Goal: Task Accomplishment & Management: Complete application form

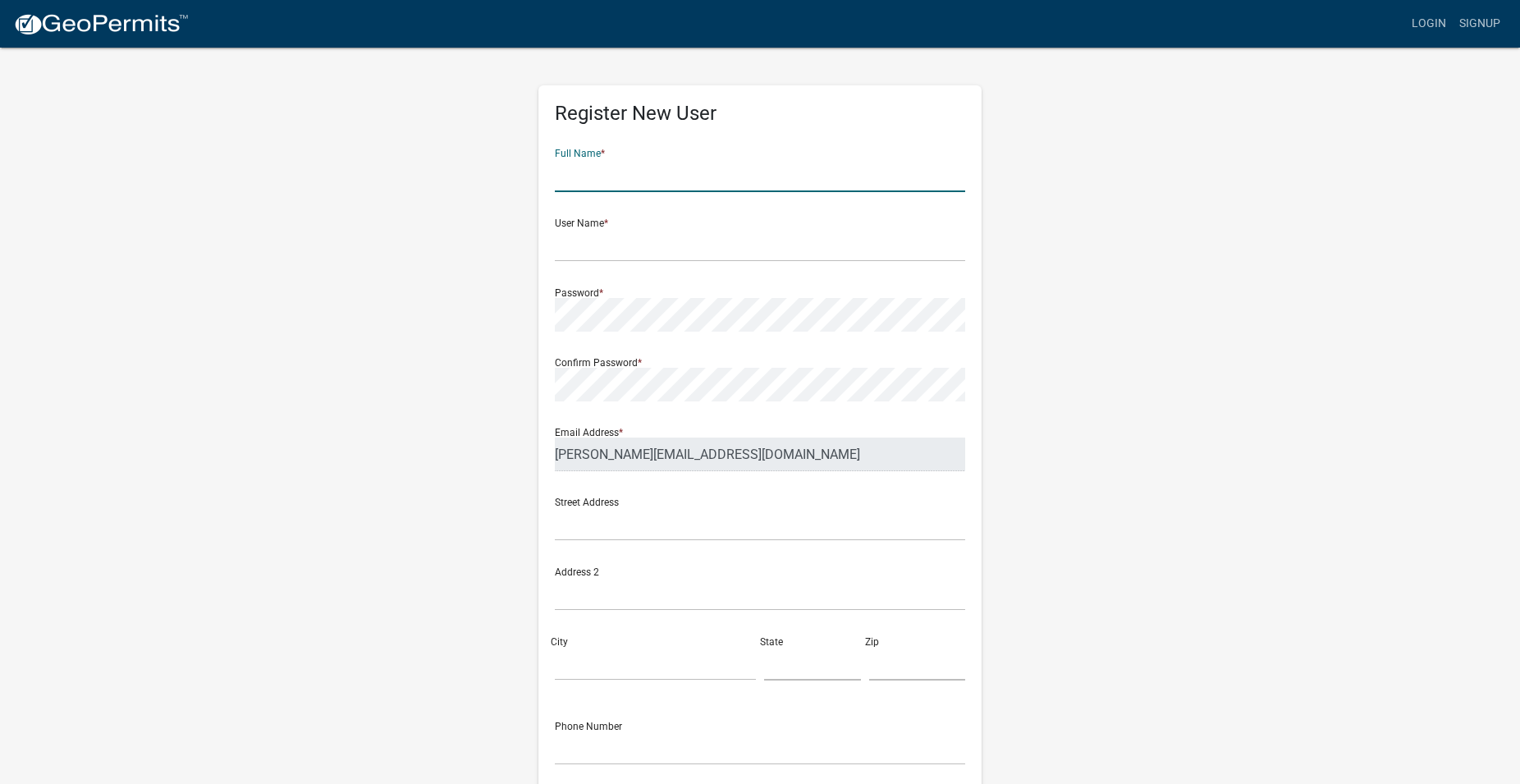
click at [697, 176] on input "text" at bounding box center [760, 175] width 410 height 33
type input "[PERSON_NAME]"
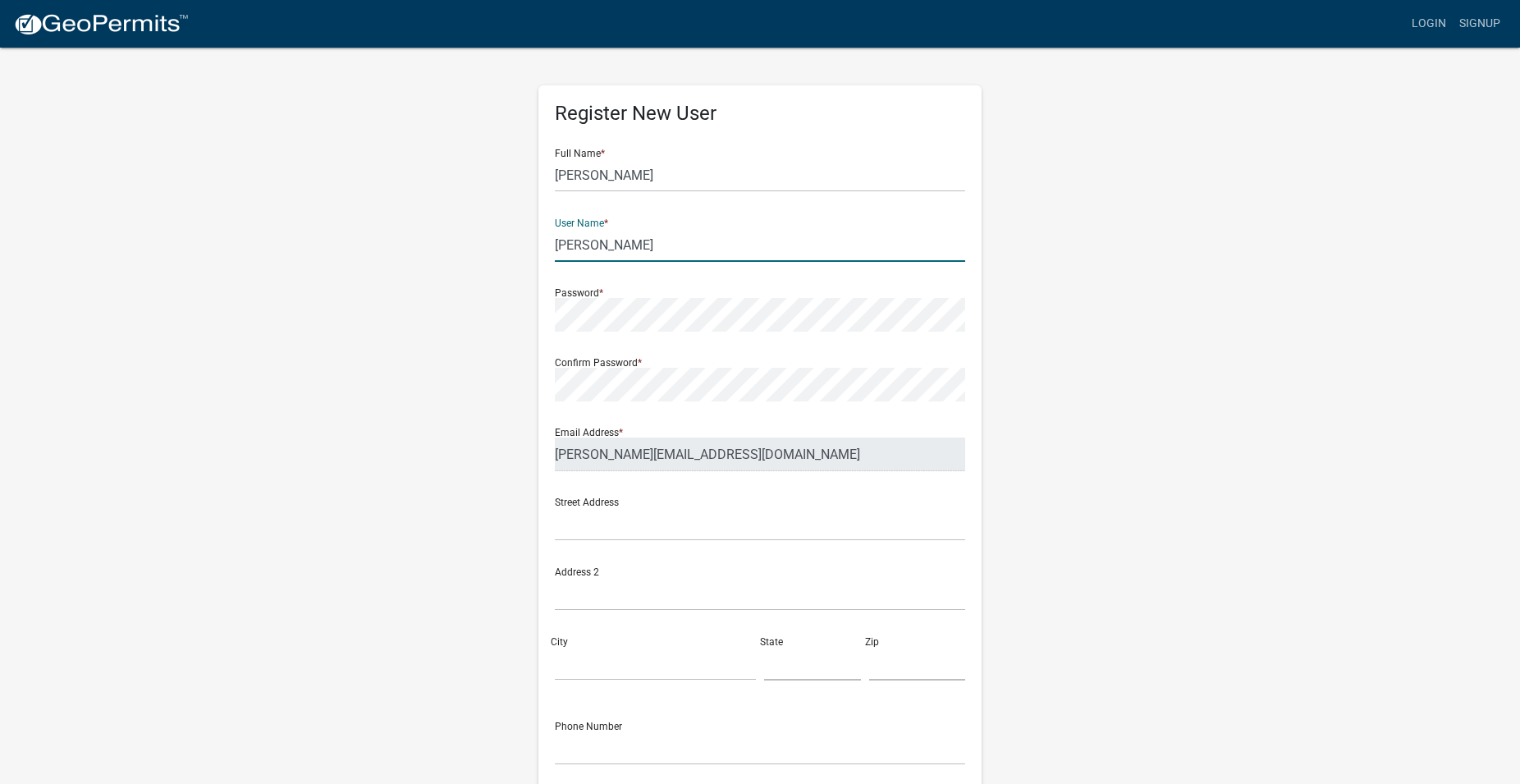
type input "[PERSON_NAME]"
type input "1247 Ahwenasa Trail"
type input "Macon"
type input "Ga"
type input "31220"
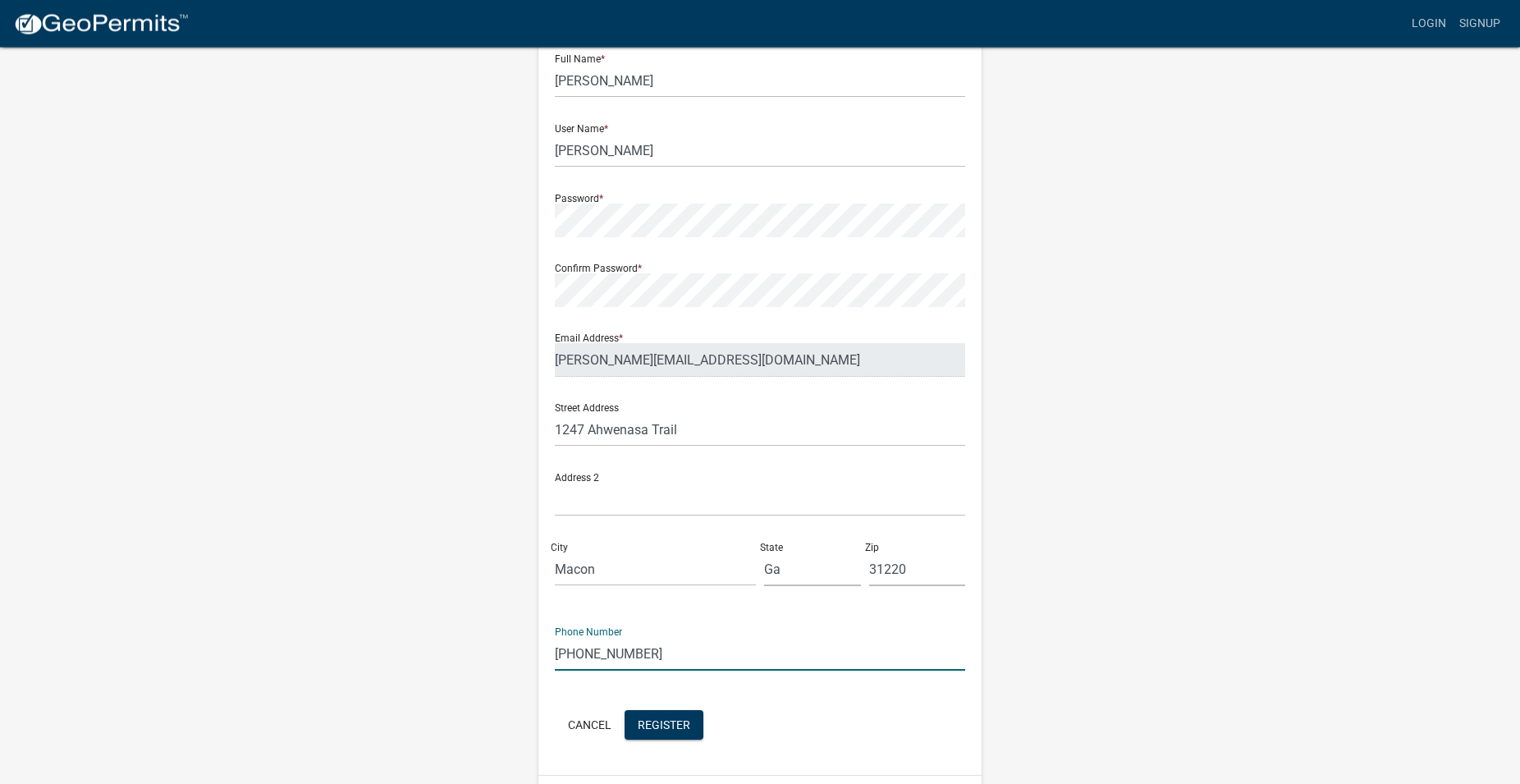
scroll to position [140, 0]
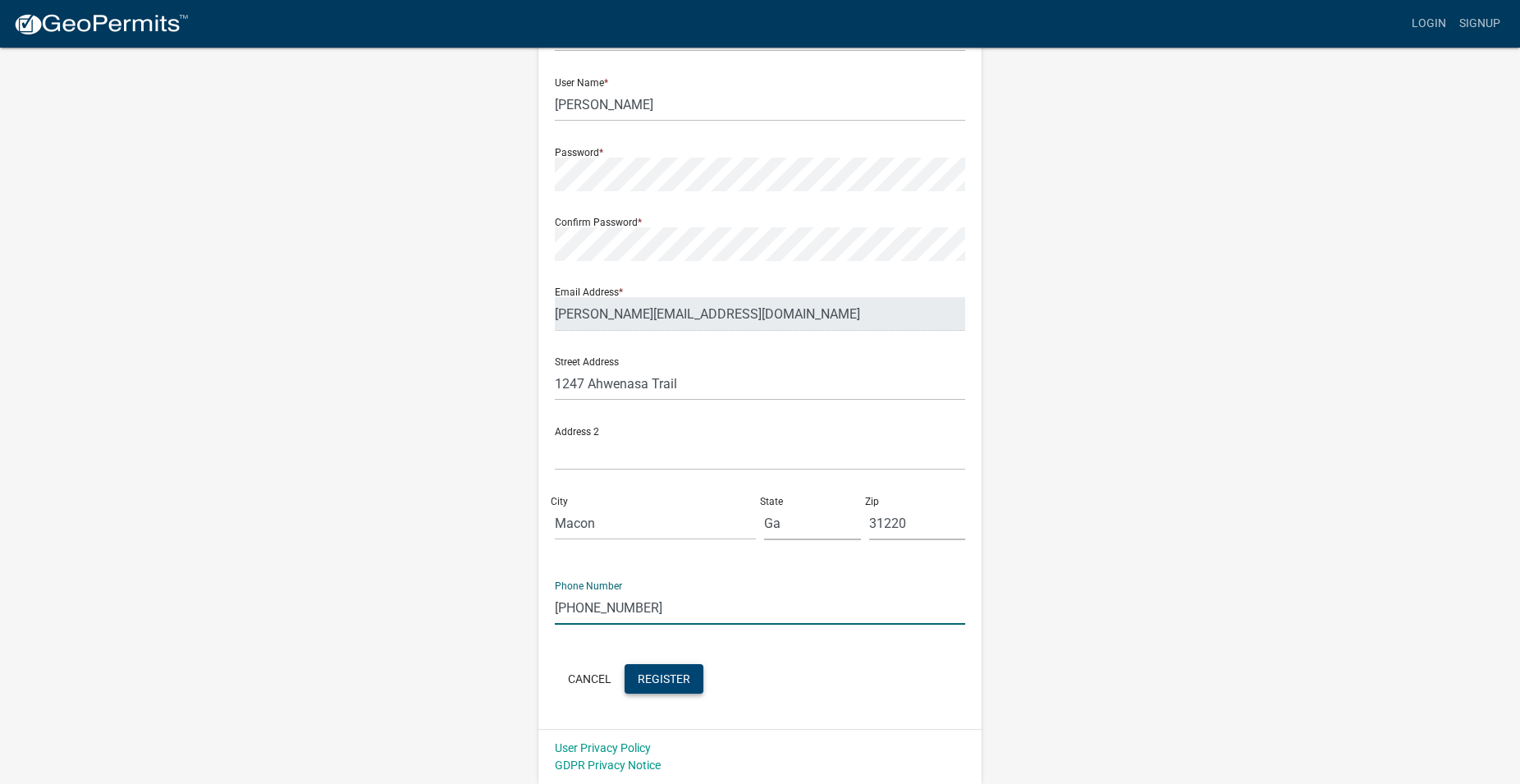
type input "[PHONE_NUMBER]"
click at [663, 682] on span "Register" at bounding box center [664, 678] width 53 height 14
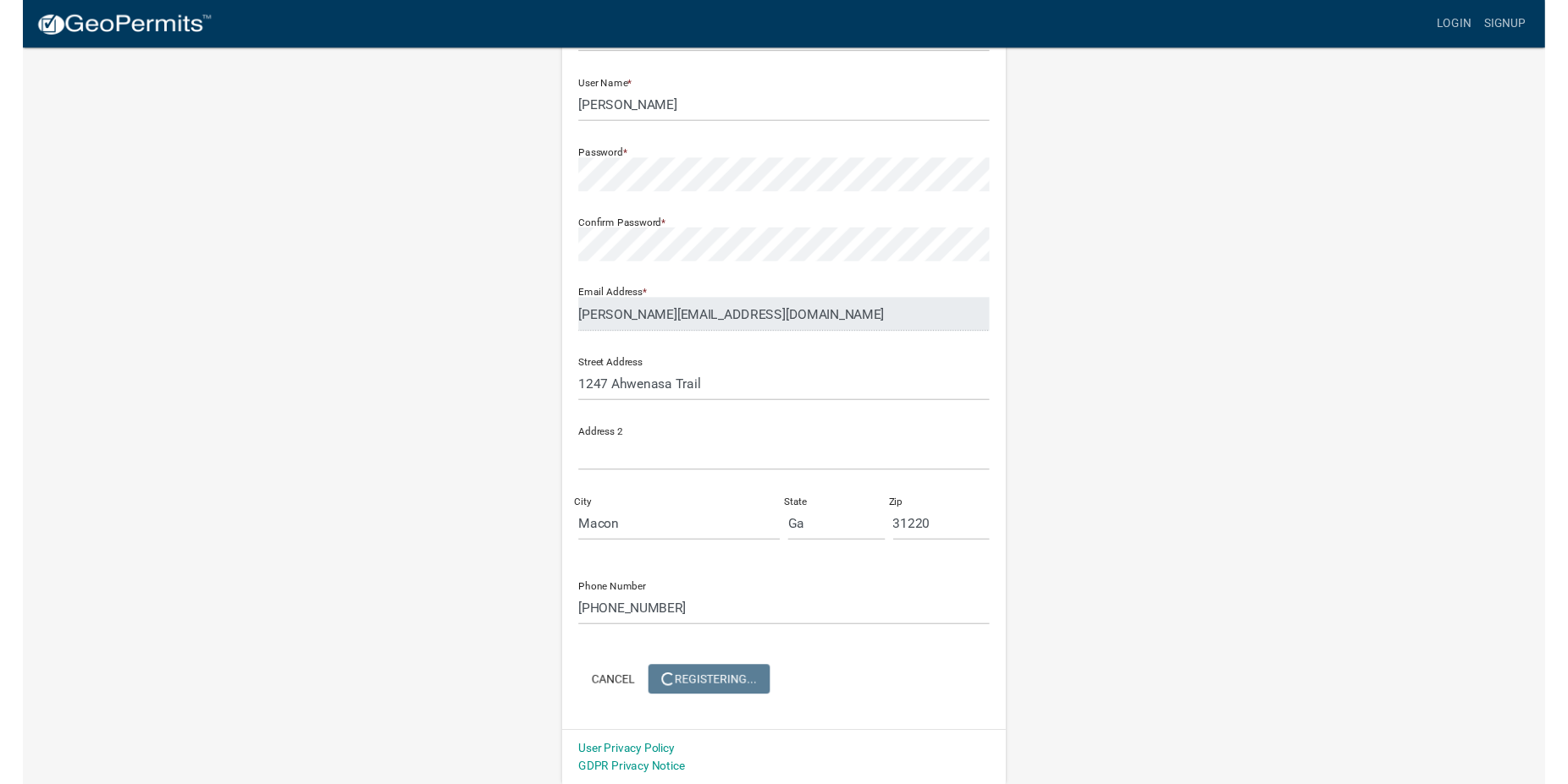
scroll to position [0, 0]
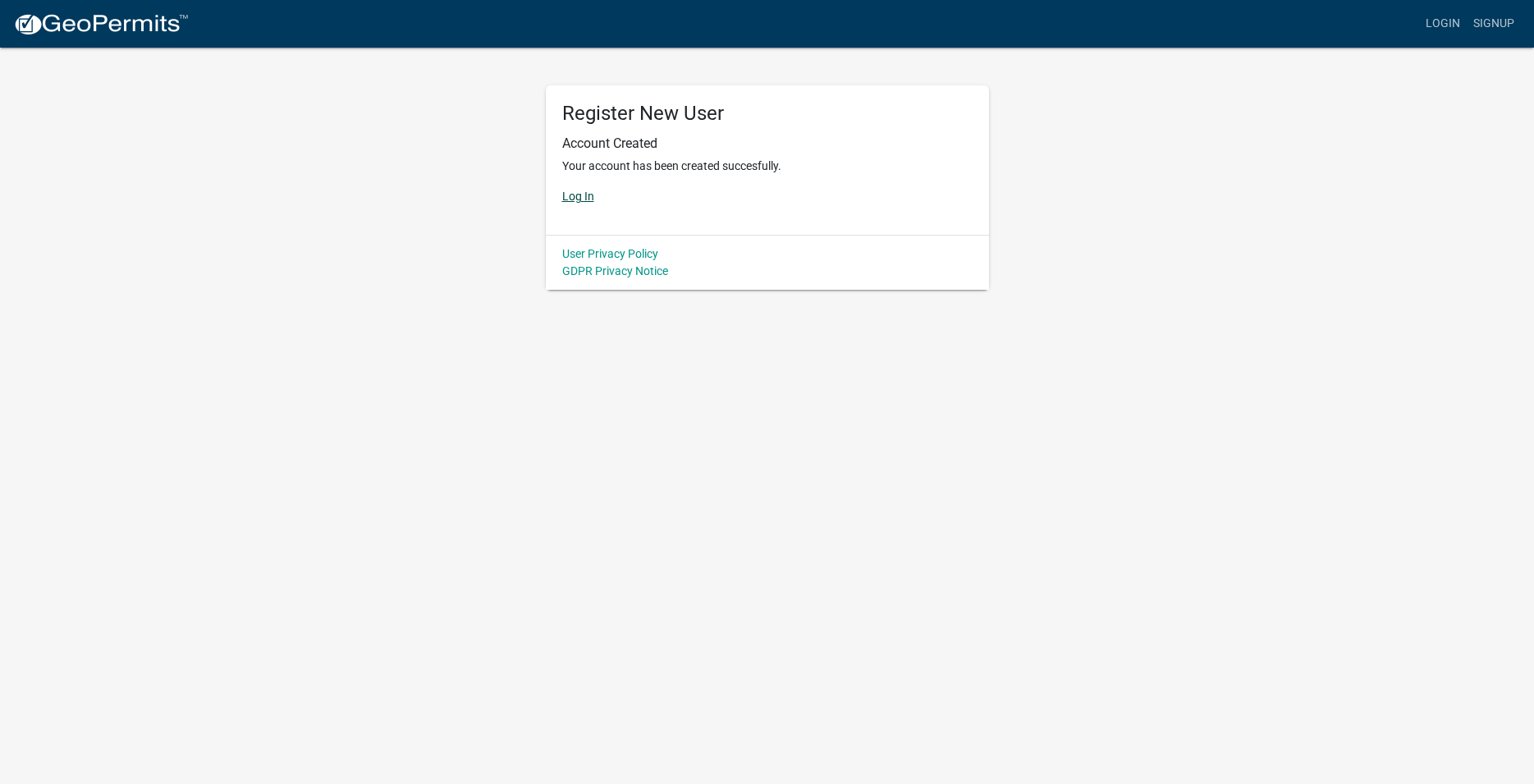
click at [588, 196] on link "Log In" at bounding box center [578, 196] width 32 height 14
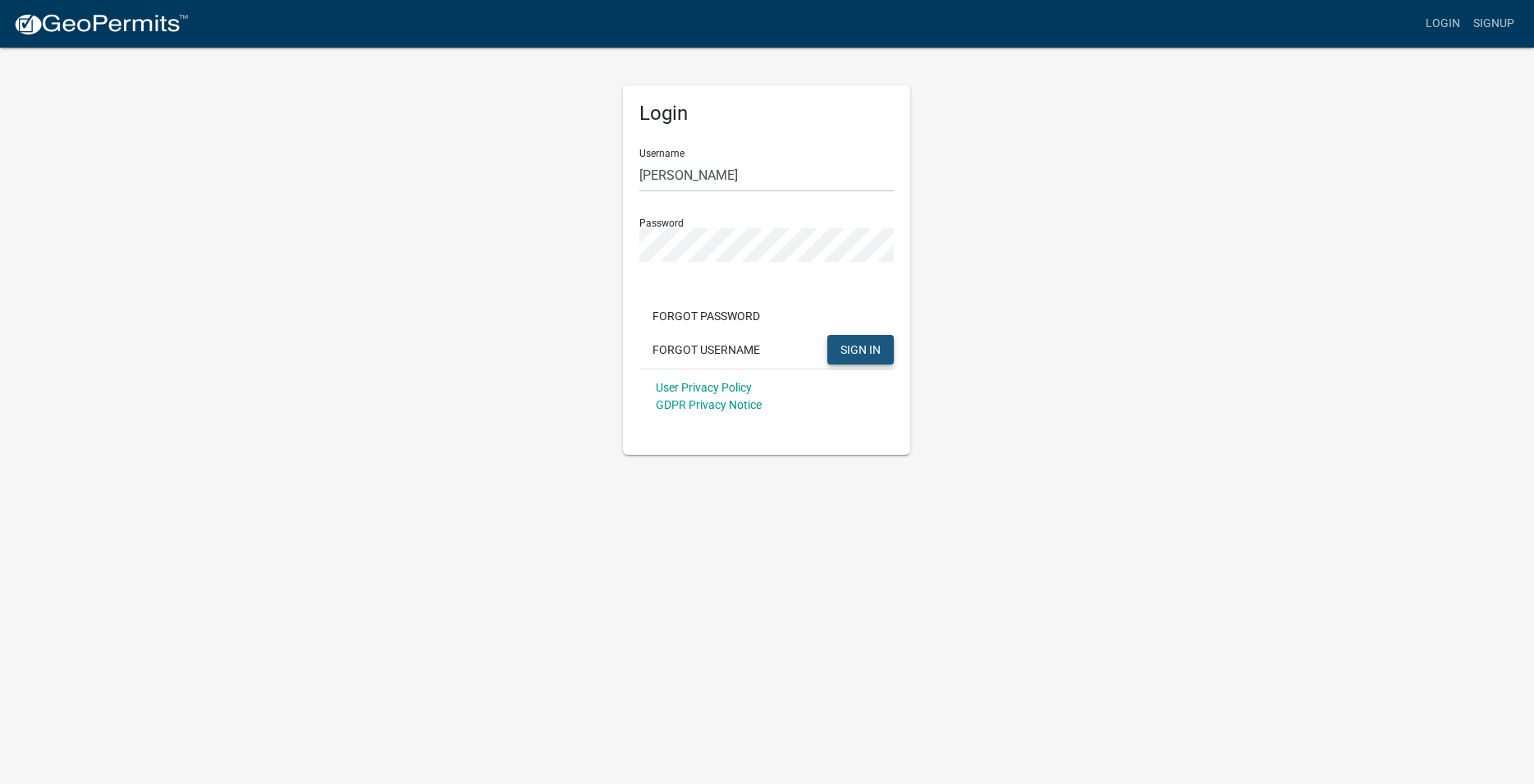
click at [880, 352] on span "SIGN IN" at bounding box center [860, 349] width 40 height 14
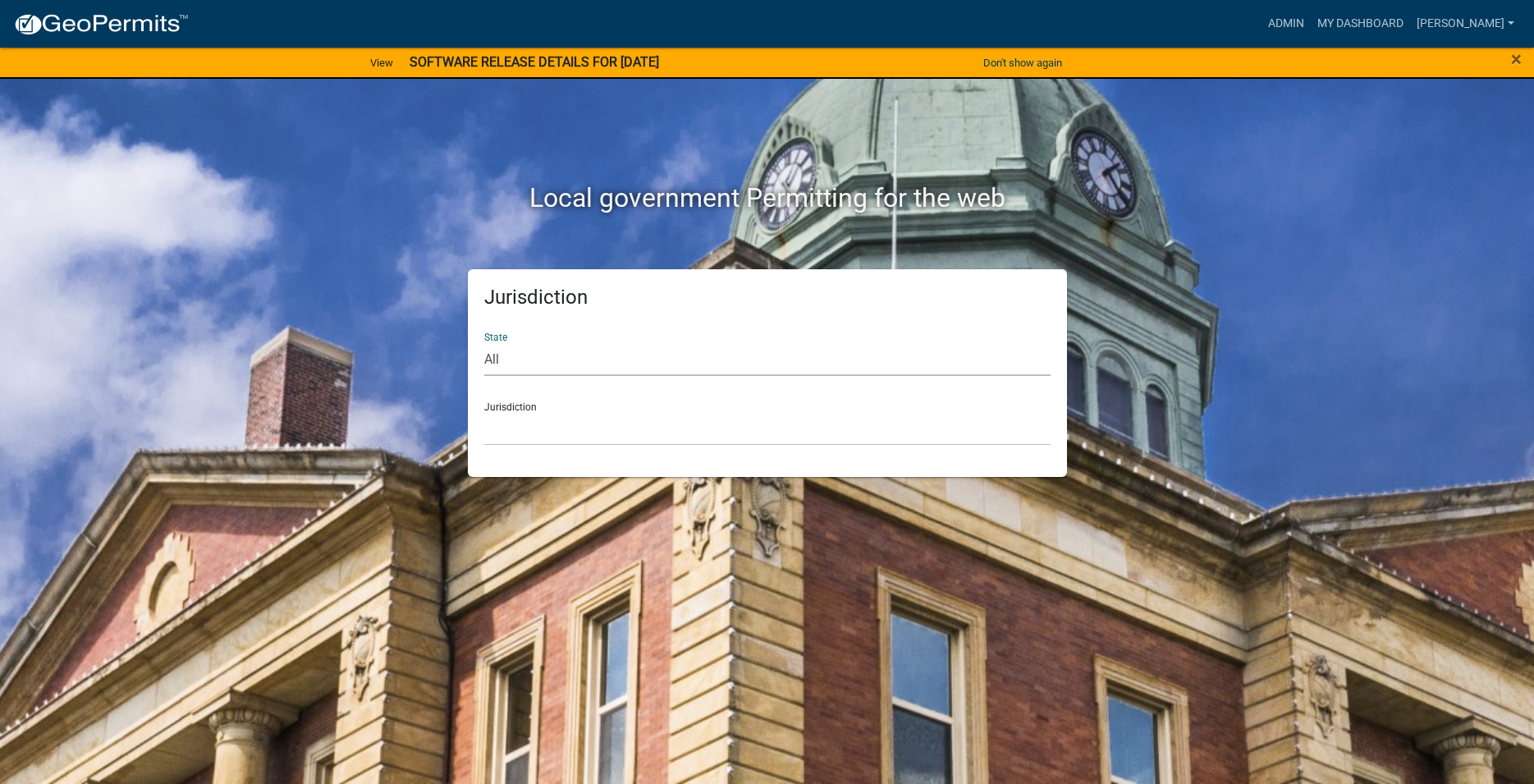
select select "[US_STATE]"
click option "[US_STATE]" at bounding box center [0, 0] width 0 height 0
click at [484, 412] on select "[GEOGRAPHIC_DATA], [US_STATE][PERSON_NAME][GEOGRAPHIC_DATA], [US_STATE][PERSON_…" at bounding box center [768, 428] width 567 height 33
